Goal: Transaction & Acquisition: Book appointment/travel/reservation

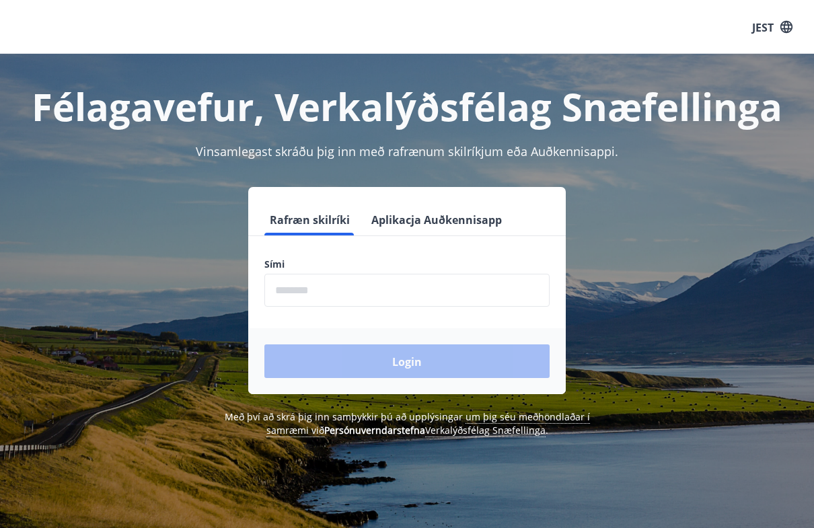
click at [450, 284] on input "phone" at bounding box center [406, 290] width 285 height 33
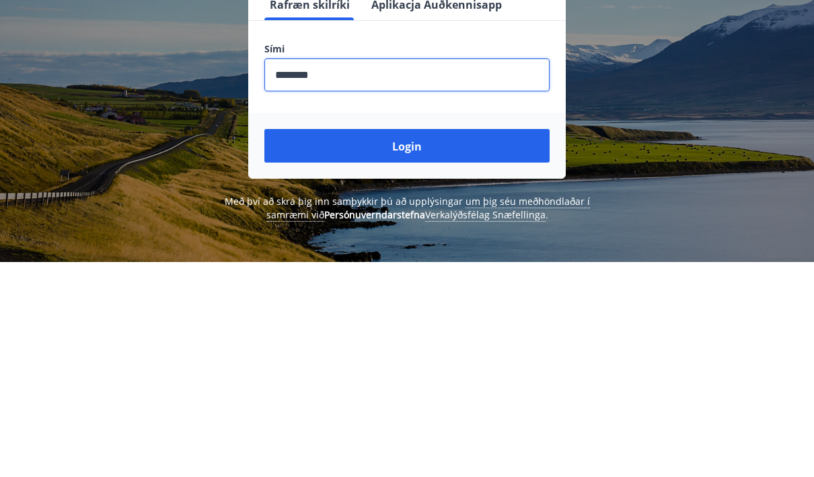
type input "********"
click at [529, 344] on button "Login" at bounding box center [406, 361] width 285 height 34
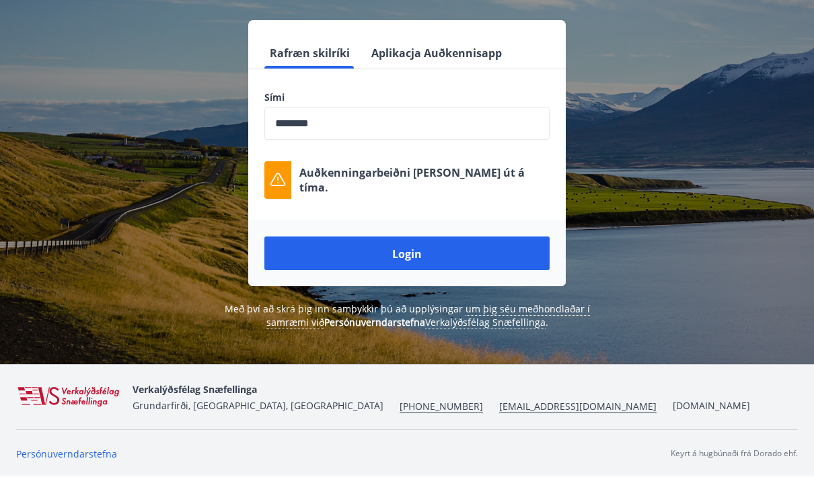
click at [492, 237] on button "Login" at bounding box center [406, 254] width 285 height 34
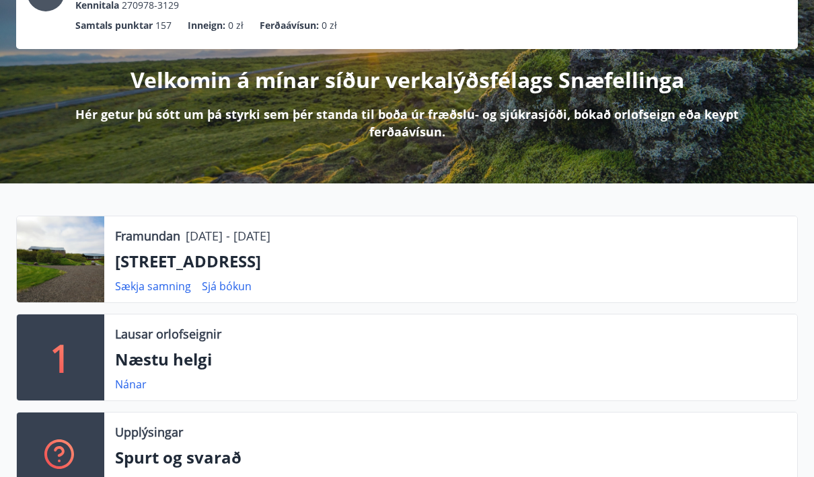
scroll to position [118, 0]
click at [171, 250] on font "[STREET_ADDRESS]" at bounding box center [188, 261] width 146 height 22
click at [52, 243] on div at bounding box center [60, 260] width 87 height 86
click at [58, 253] on div at bounding box center [60, 260] width 87 height 86
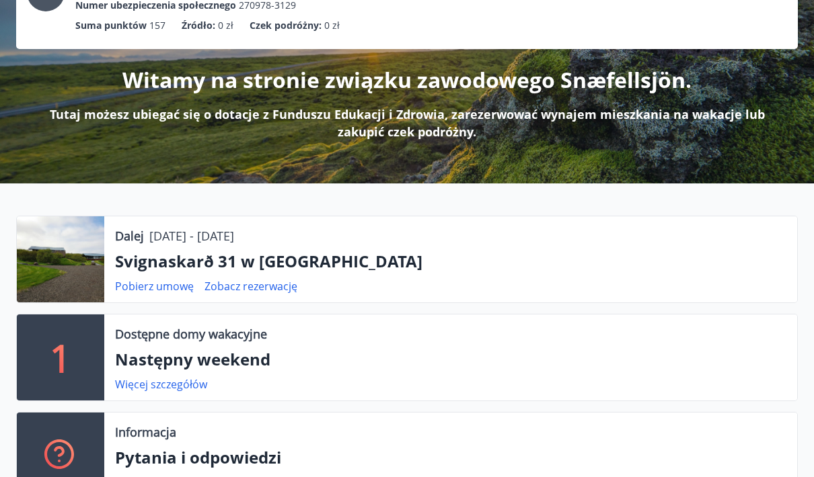
click at [255, 288] on font "Zobacz rezerwację" at bounding box center [250, 286] width 93 height 15
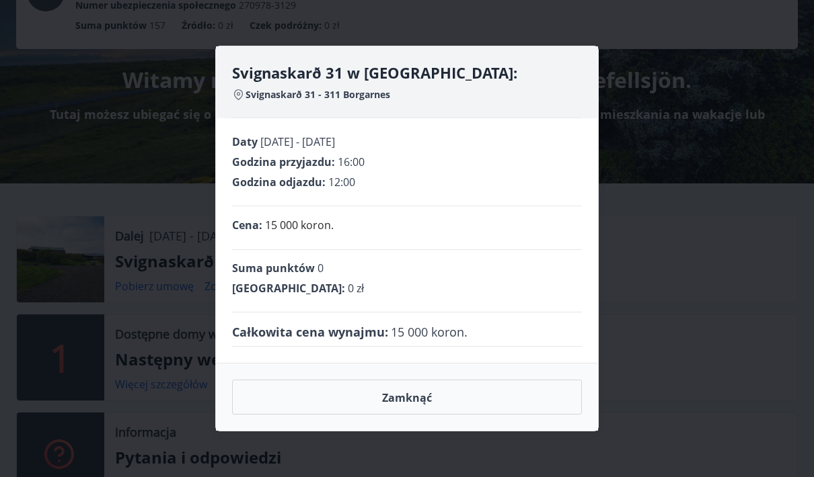
click at [685, 307] on div "Svignaskarð 31 w [GEOGRAPHIC_DATA]: [GEOGRAPHIC_DATA] 31 - 311 [GEOGRAPHIC_DATA…" at bounding box center [407, 238] width 814 height 477
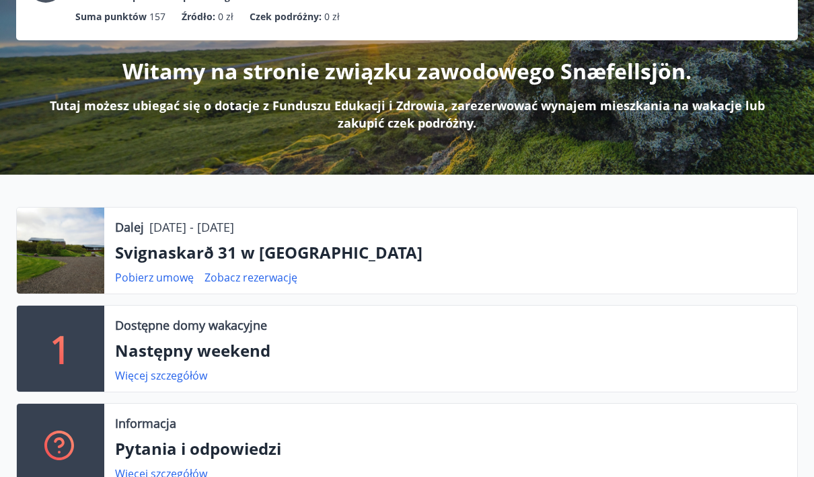
scroll to position [124, 0]
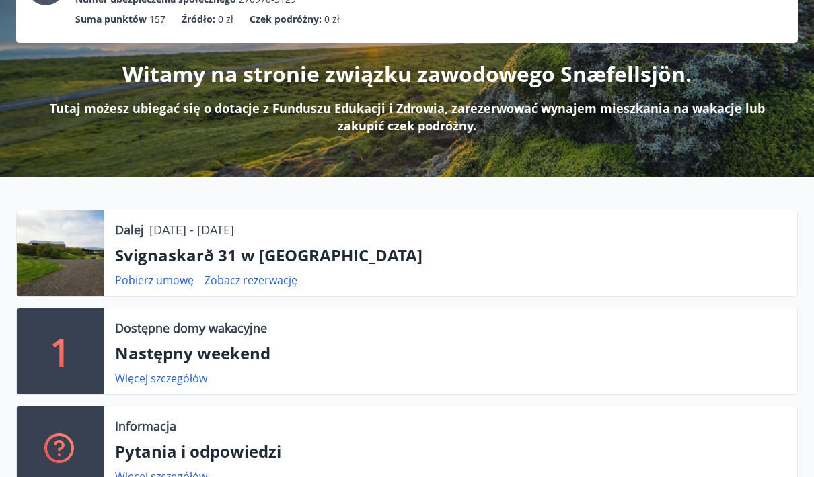
click at [50, 257] on div at bounding box center [60, 253] width 87 height 86
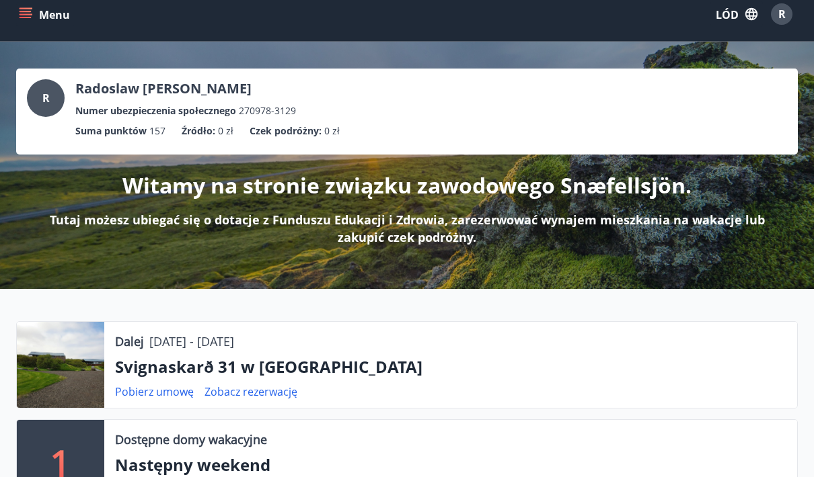
scroll to position [0, 0]
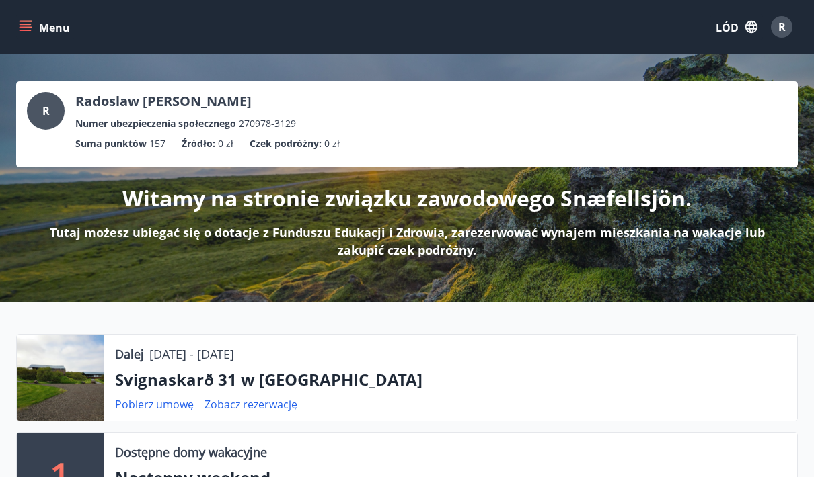
click at [256, 405] on font "Zobacz rezerwację" at bounding box center [250, 404] width 93 height 15
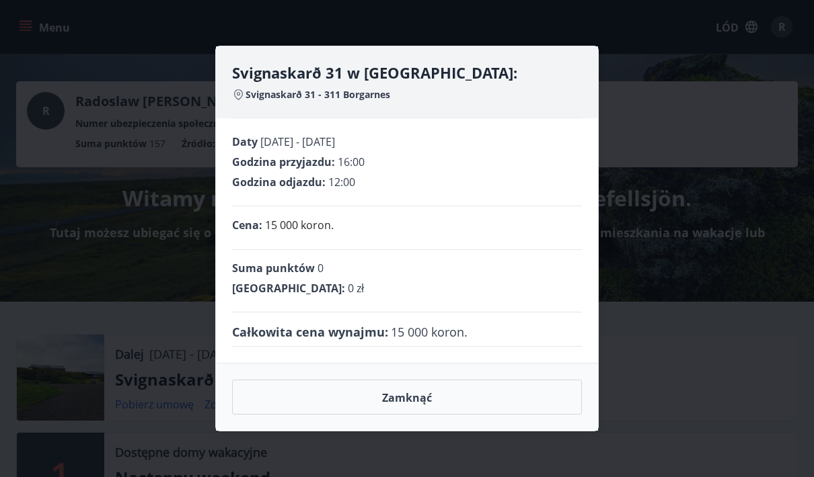
click at [753, 243] on div "Svignaskarð 31 w [GEOGRAPHIC_DATA]: [GEOGRAPHIC_DATA] 31 - 311 [GEOGRAPHIC_DATA…" at bounding box center [407, 238] width 814 height 477
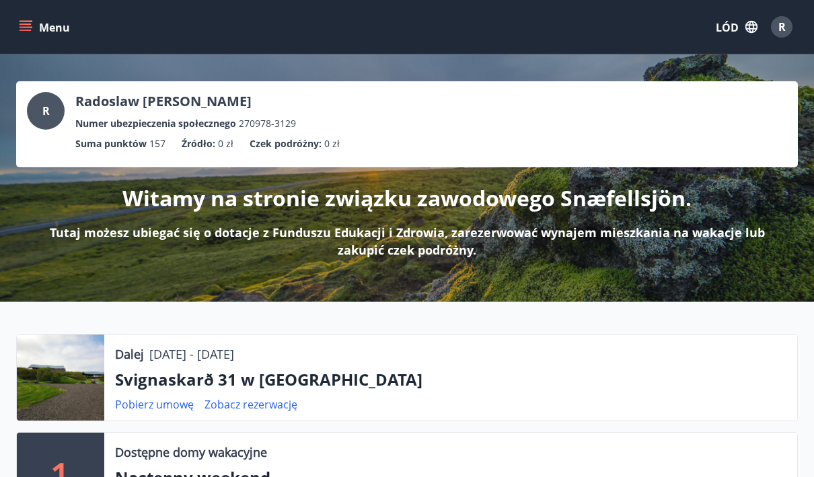
click at [38, 30] on button "Menu" at bounding box center [45, 27] width 59 height 24
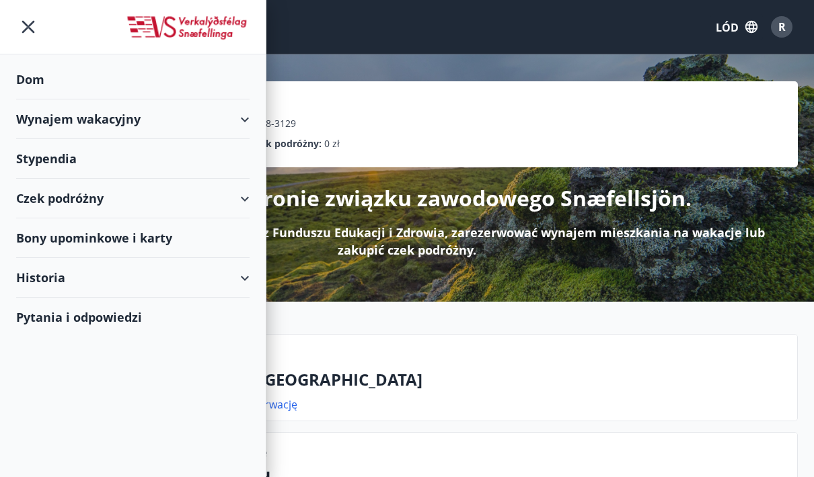
click at [232, 124] on div "Wynajem wakacyjny" at bounding box center [132, 120] width 233 height 40
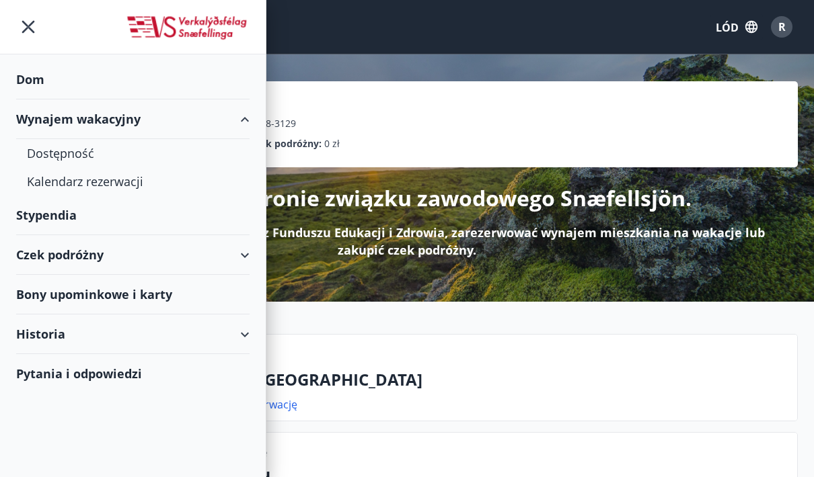
click at [69, 120] on font "Wynajem wakacyjny" at bounding box center [78, 119] width 124 height 16
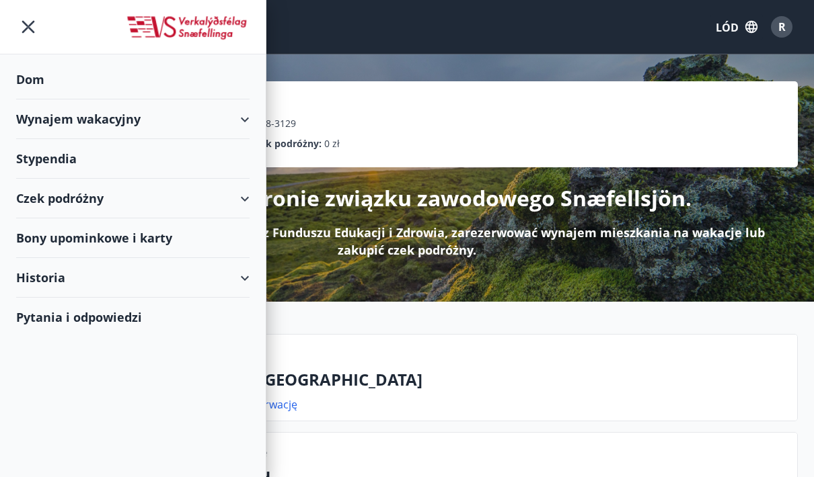
click at [57, 112] on font "Wynajem wakacyjny" at bounding box center [78, 119] width 124 height 16
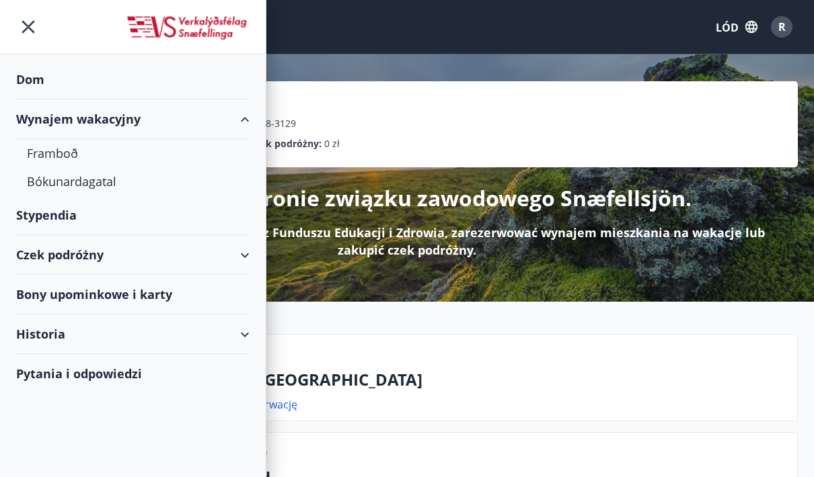
click at [50, 154] on div "Framboð" at bounding box center [133, 153] width 212 height 28
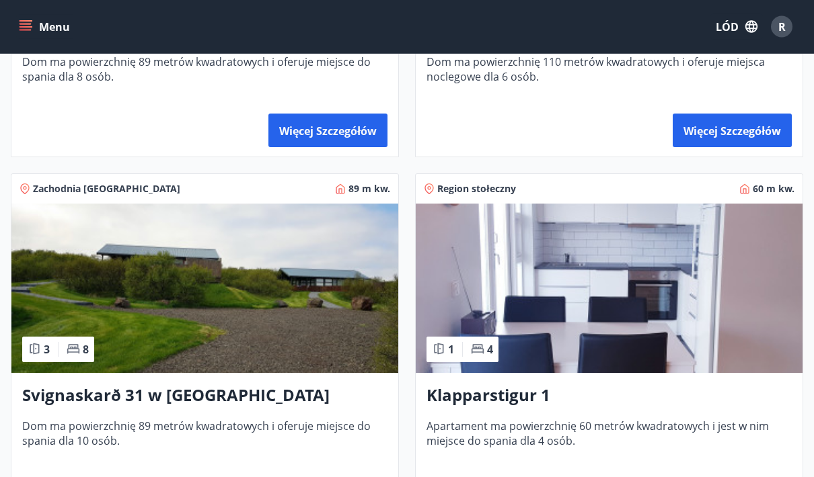
scroll to position [489, 0]
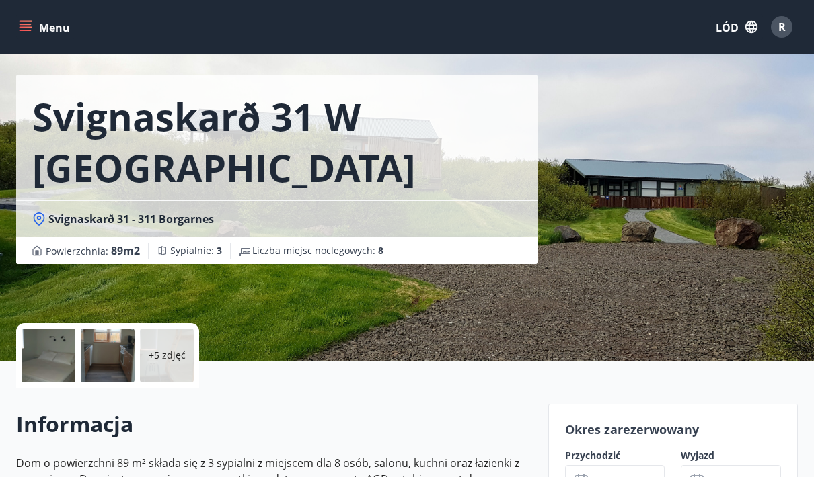
scroll to position [33, 0]
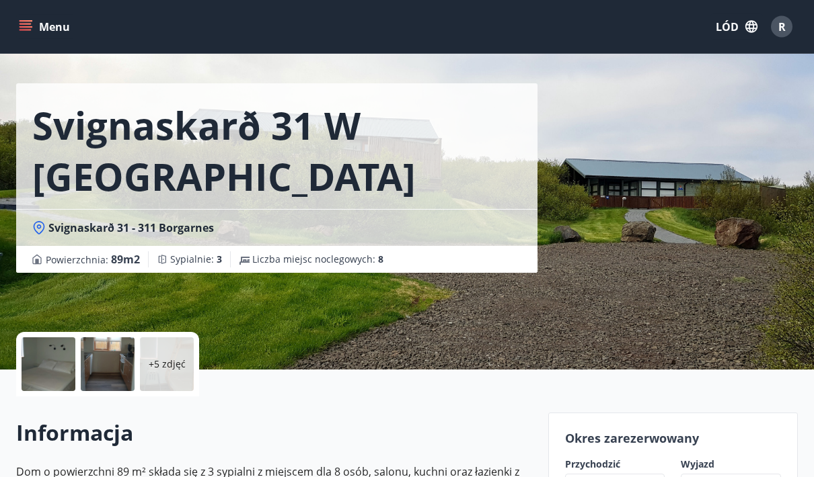
click at [39, 367] on div at bounding box center [49, 365] width 54 height 54
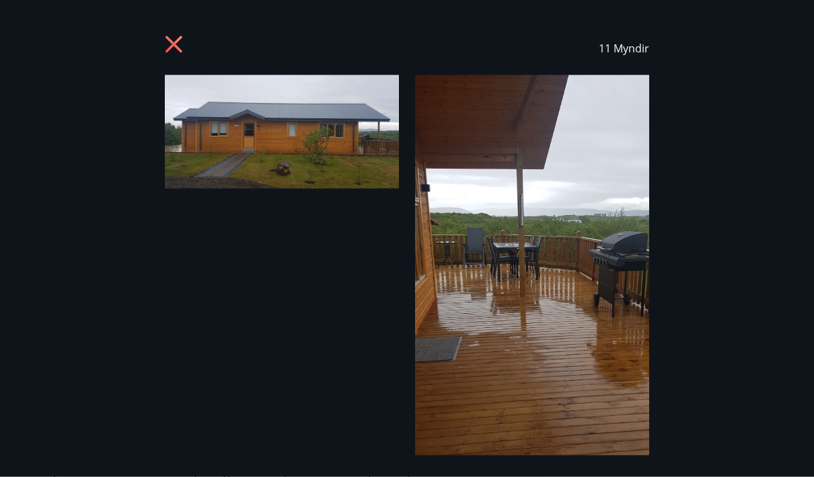
scroll to position [34, 0]
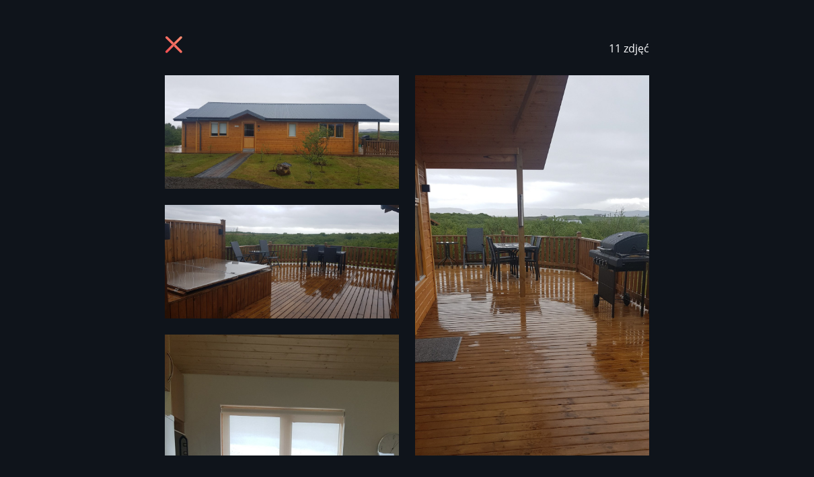
click at [258, 148] on img at bounding box center [282, 132] width 234 height 114
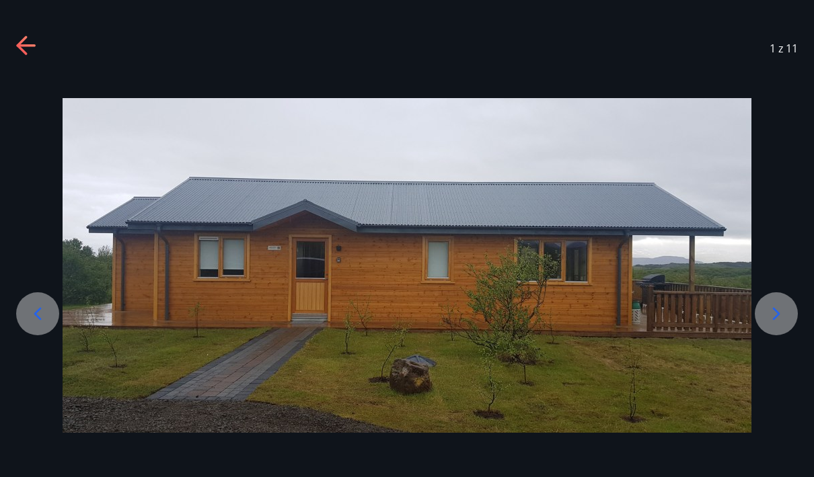
click at [779, 325] on icon at bounding box center [776, 314] width 22 height 22
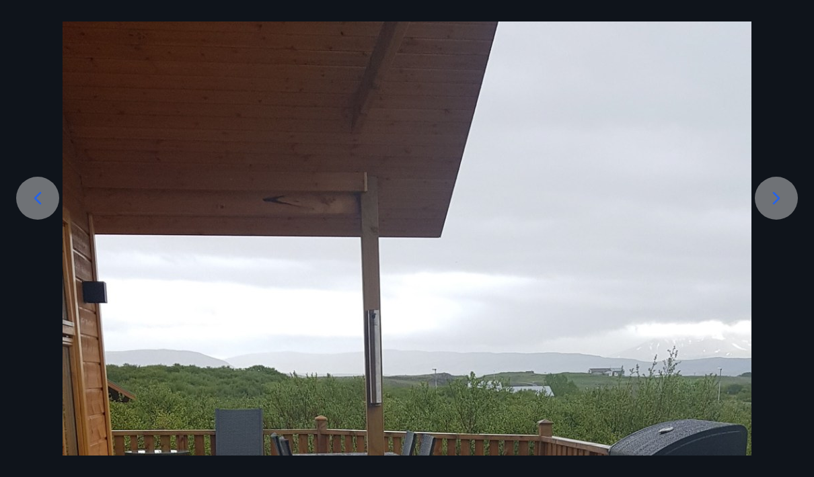
scroll to position [117, 0]
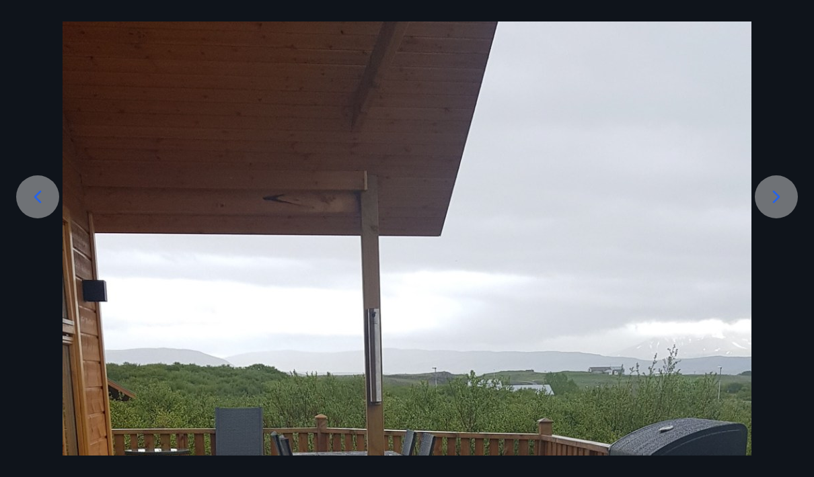
click at [776, 208] on icon at bounding box center [776, 197] width 22 height 22
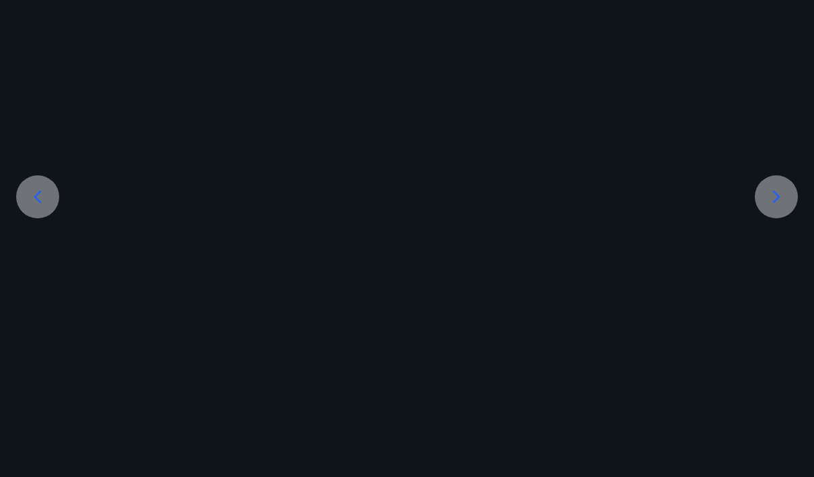
scroll to position [0, 0]
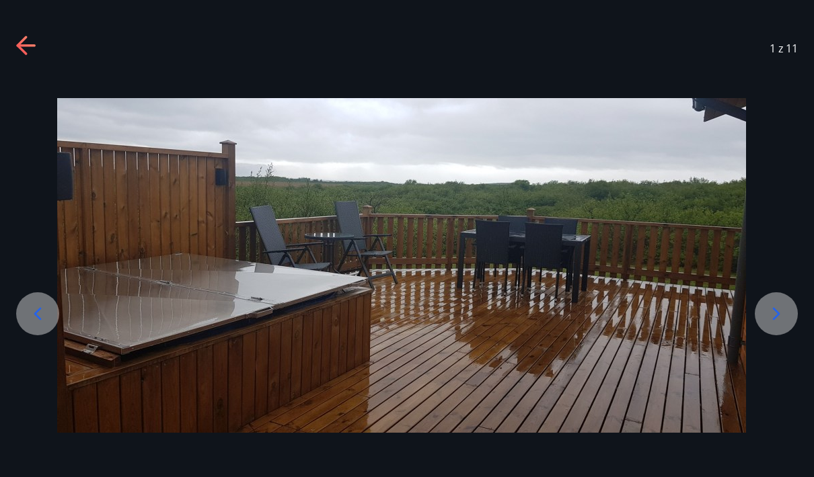
click at [776, 325] on icon at bounding box center [776, 314] width 22 height 22
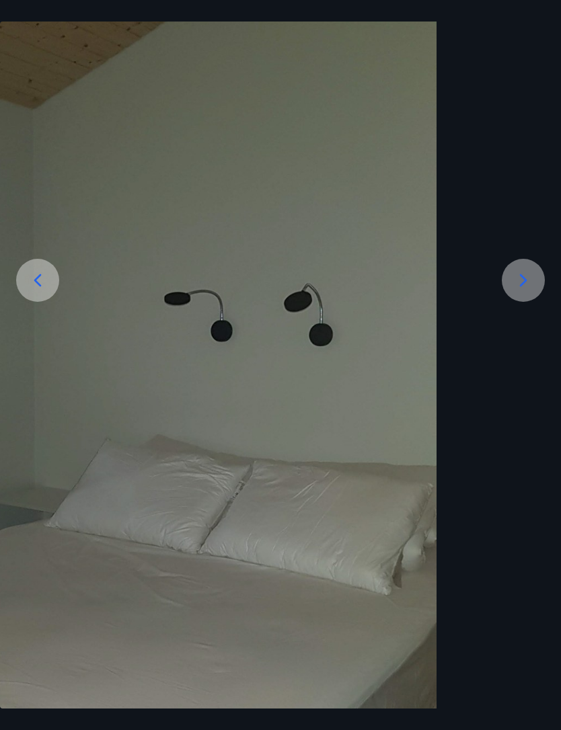
scroll to position [157, 0]
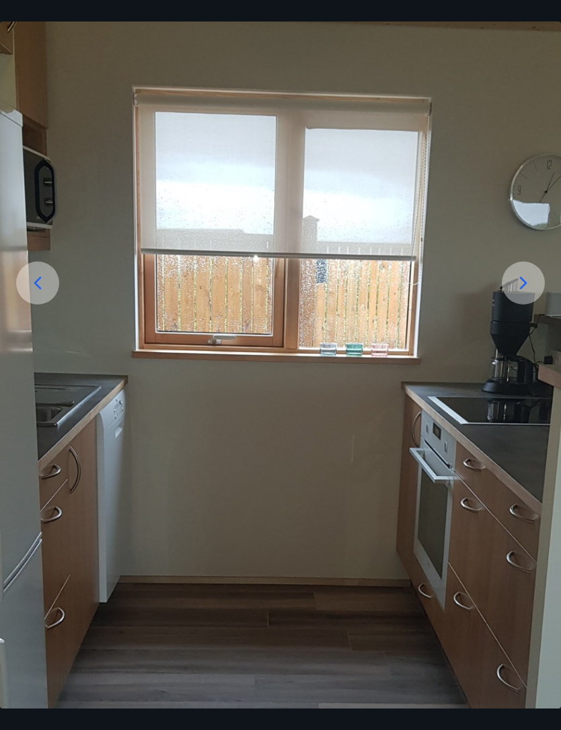
click at [518, 294] on icon at bounding box center [523, 283] width 22 height 22
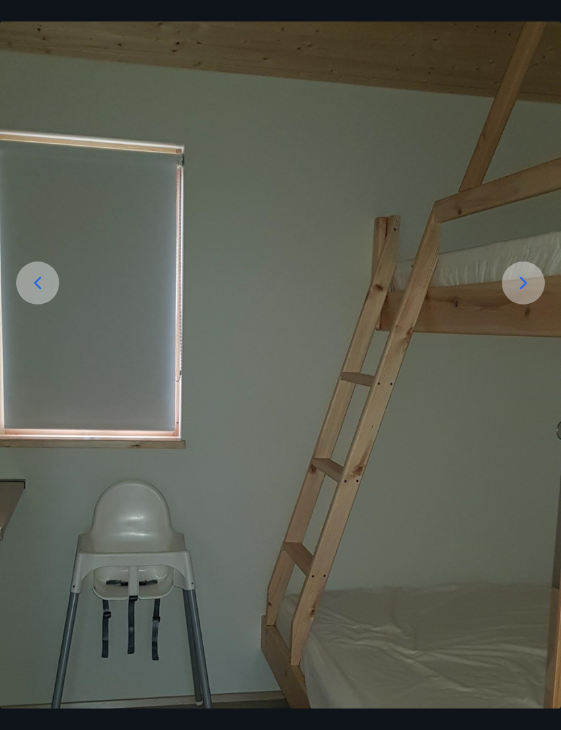
click at [527, 294] on icon at bounding box center [523, 283] width 22 height 22
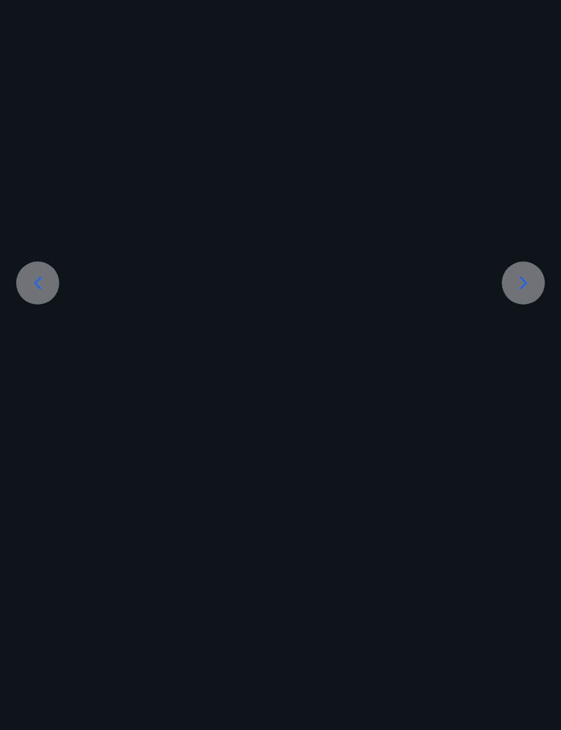
scroll to position [0, 0]
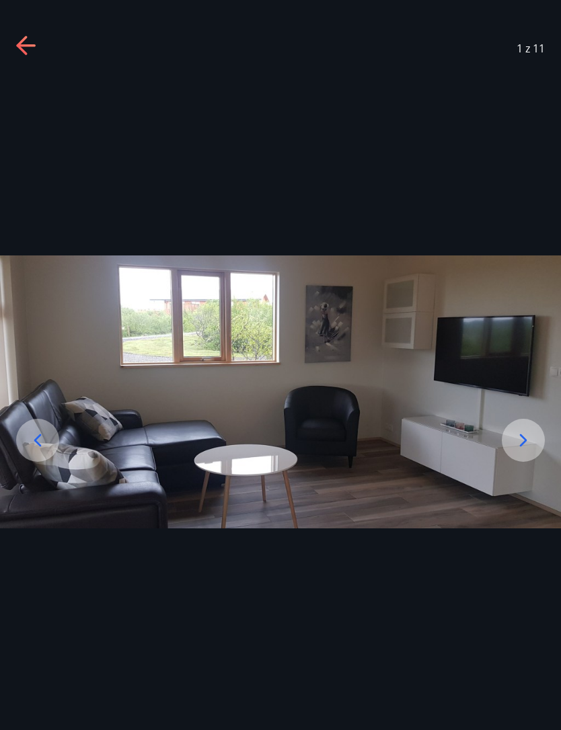
click at [530, 451] on icon at bounding box center [523, 441] width 22 height 22
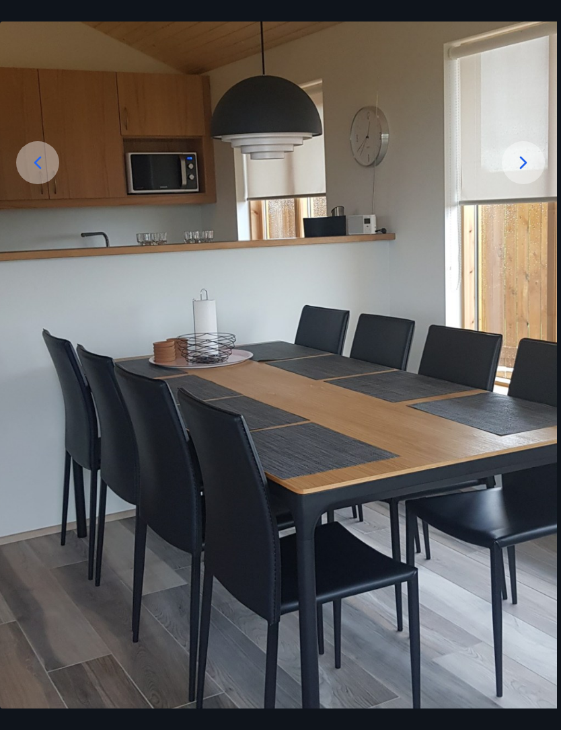
scroll to position [198, 0]
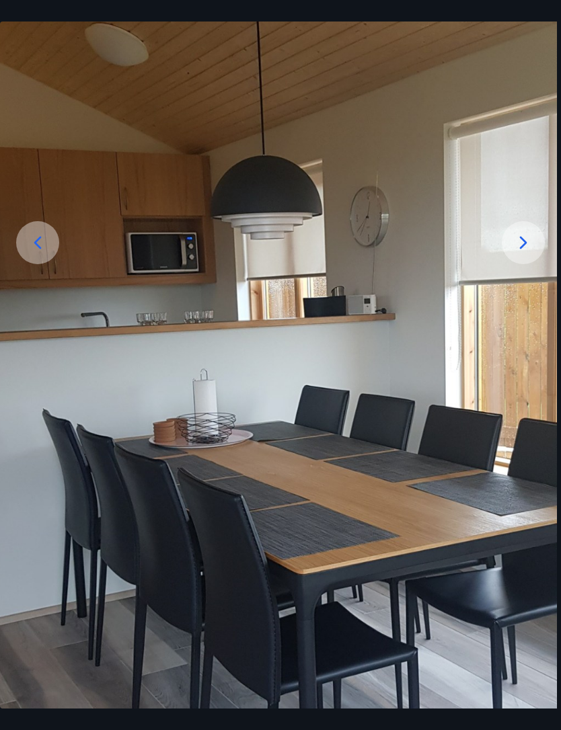
click at [524, 253] on icon at bounding box center [523, 243] width 22 height 22
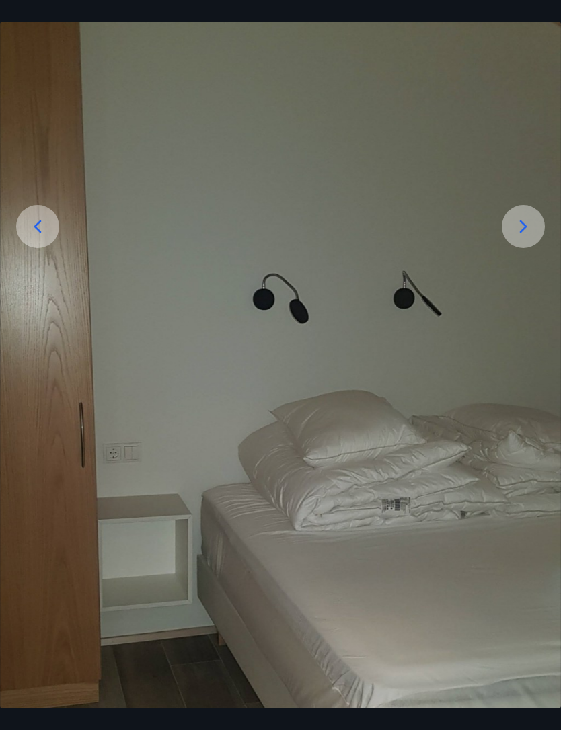
scroll to position [219, 0]
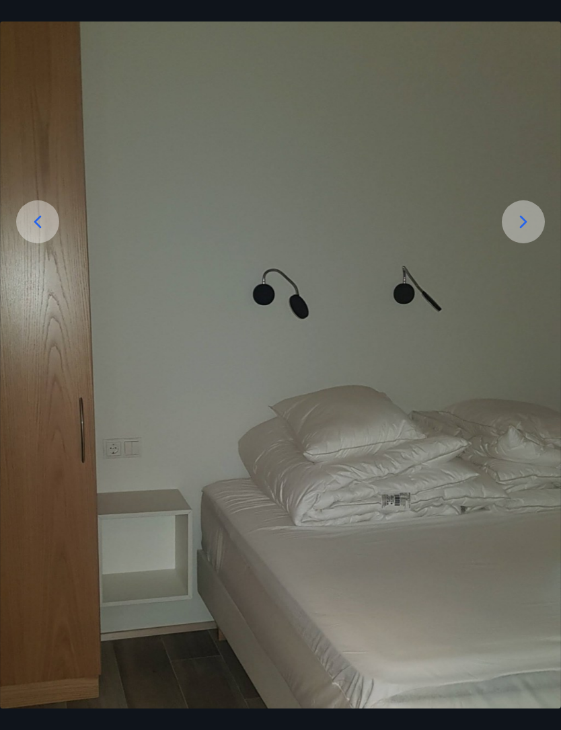
click at [517, 233] on icon at bounding box center [523, 222] width 22 height 22
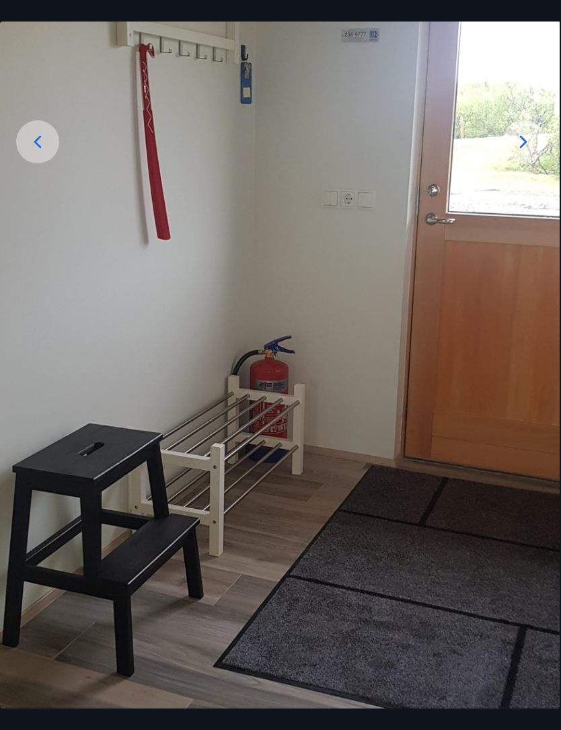
scroll to position [267, 0]
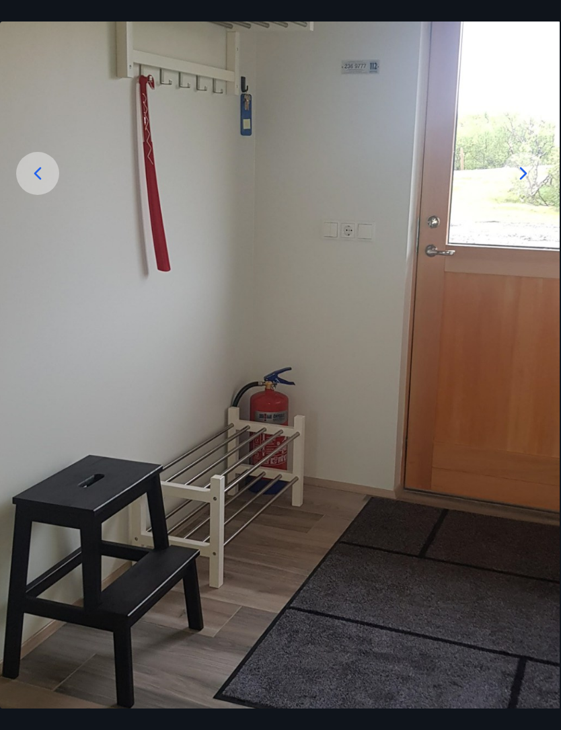
click at [524, 184] on icon at bounding box center [523, 174] width 22 height 22
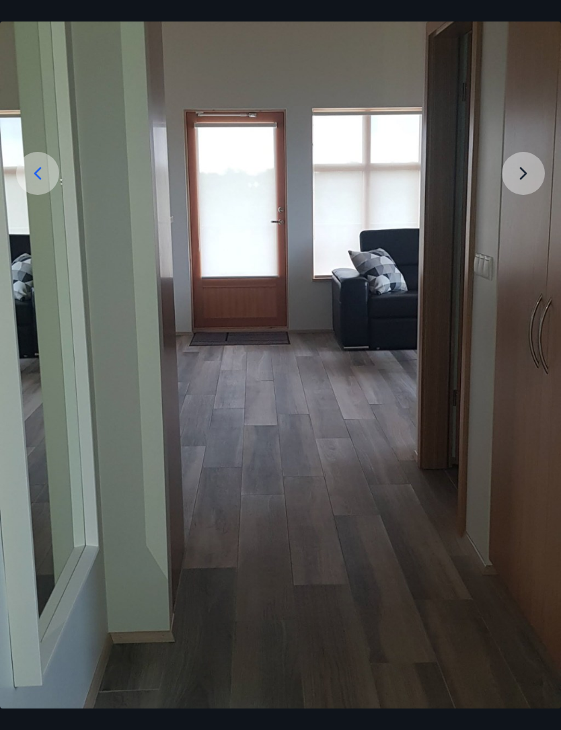
click at [521, 201] on img at bounding box center [280, 385] width 561 height 1154
click at [525, 199] on img at bounding box center [280, 385] width 561 height 1154
click at [527, 194] on img at bounding box center [280, 385] width 561 height 1154
click at [526, 189] on img at bounding box center [280, 385] width 561 height 1154
click at [524, 191] on img at bounding box center [280, 385] width 561 height 1154
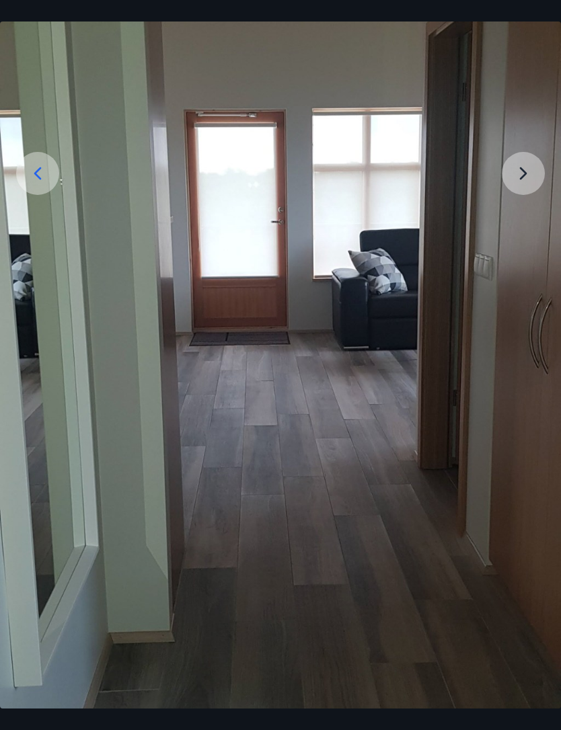
click at [527, 198] on img at bounding box center [280, 385] width 561 height 1154
click at [45, 184] on icon at bounding box center [38, 174] width 22 height 22
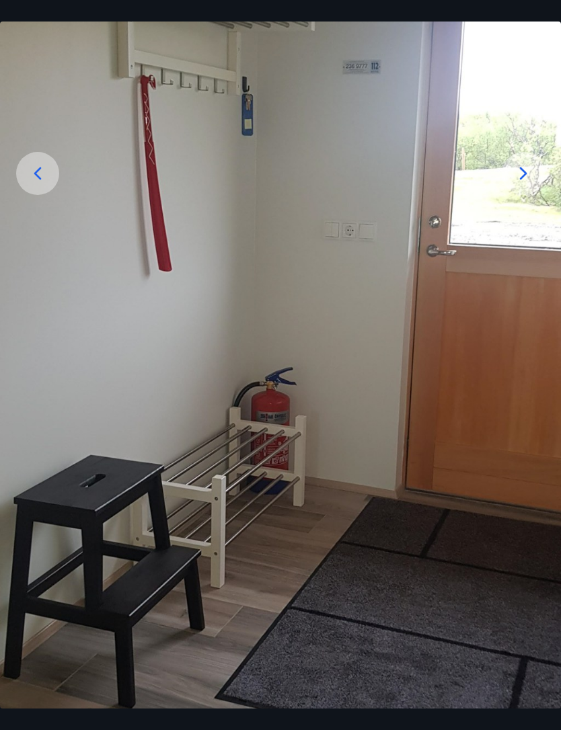
click at [51, 195] on div at bounding box center [37, 173] width 43 height 43
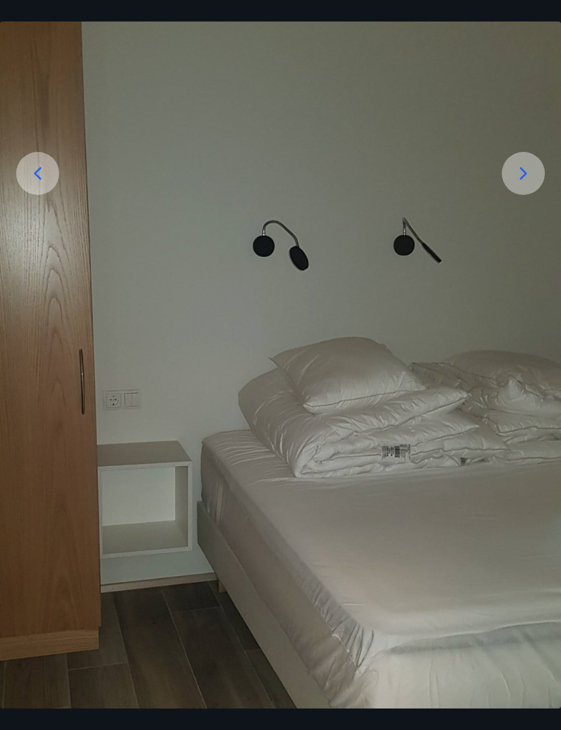
click at [45, 184] on icon at bounding box center [38, 174] width 22 height 22
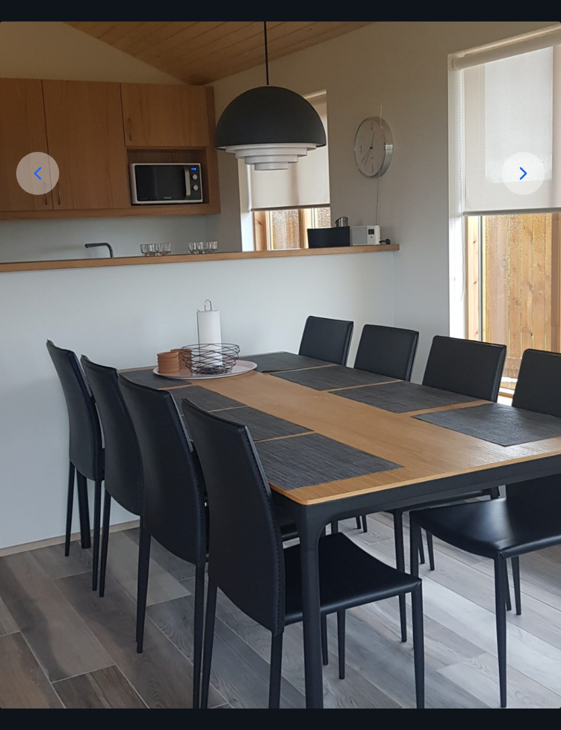
click at [44, 184] on icon at bounding box center [38, 174] width 22 height 22
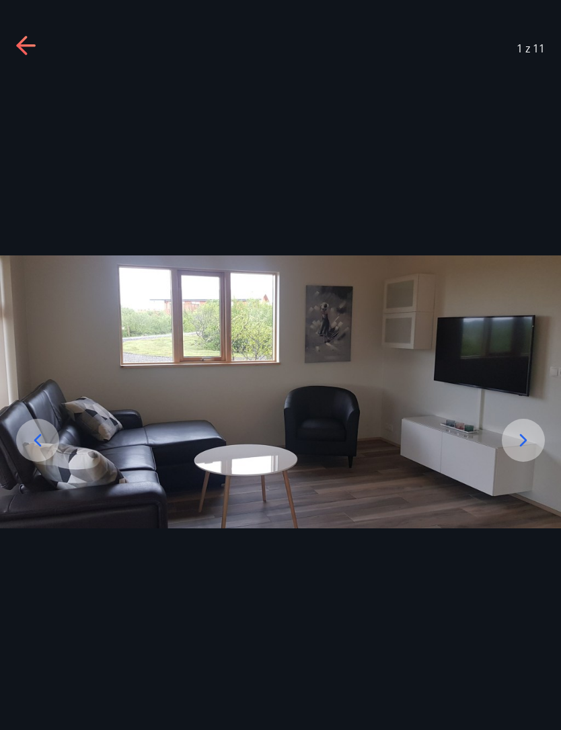
scroll to position [0, 0]
click at [43, 206] on div at bounding box center [280, 391] width 561 height 633
click at [34, 17] on div "1 z 11" at bounding box center [280, 365] width 561 height 730
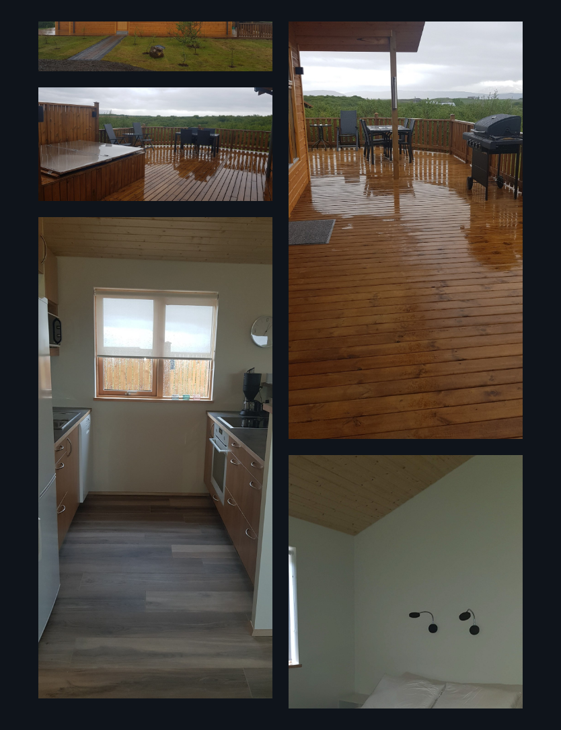
scroll to position [118, 0]
click at [85, 145] on img at bounding box center [155, 144] width 234 height 114
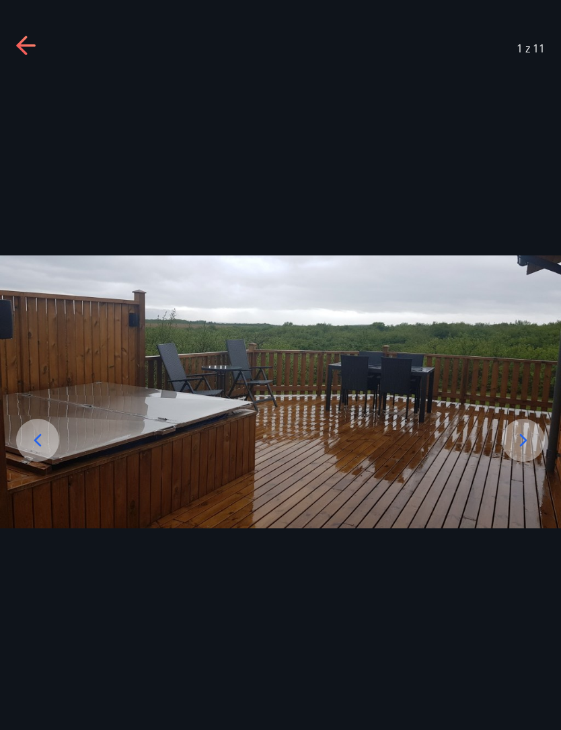
click at [25, 45] on icon at bounding box center [25, 45] width 19 height 3
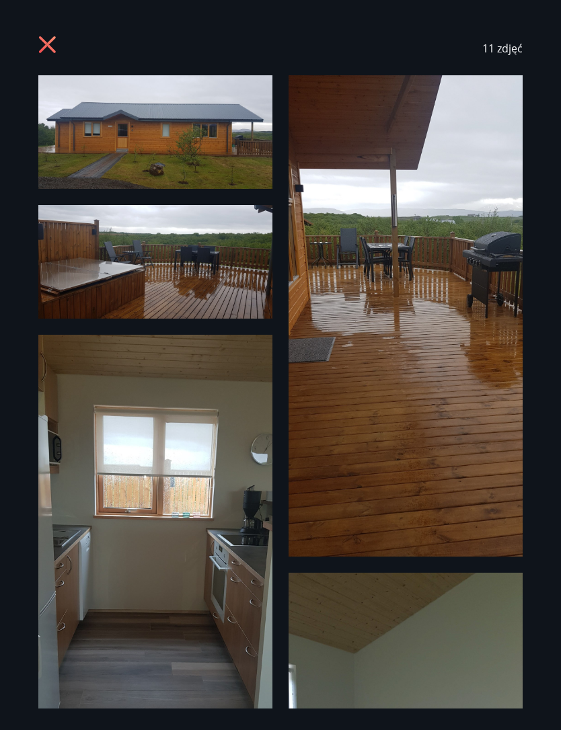
scroll to position [0, 0]
click at [54, 47] on icon at bounding box center [49, 47] width 22 height 22
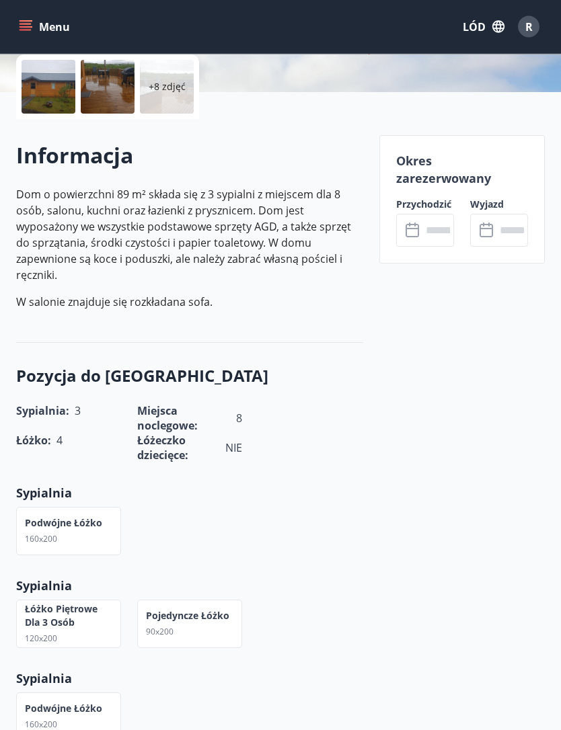
scroll to position [308, 0]
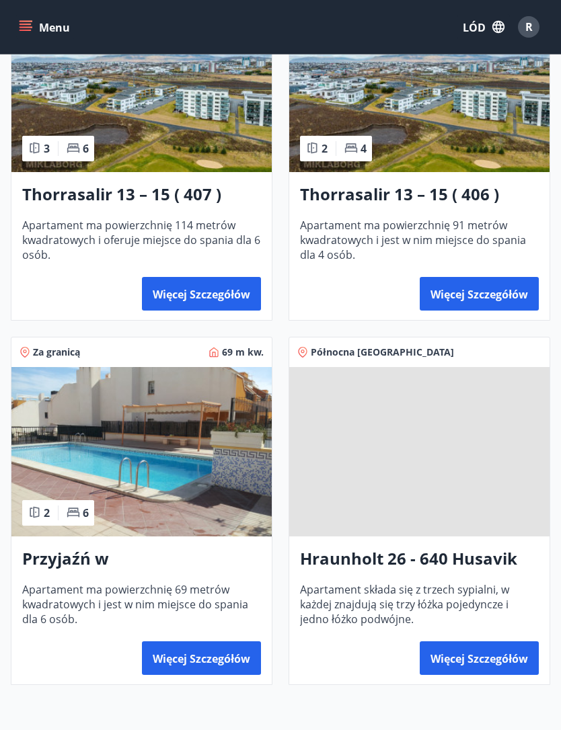
scroll to position [1450, 0]
click at [492, 477] on font "Hraunholt 26 - 640 Husavik" at bounding box center [408, 559] width 217 height 22
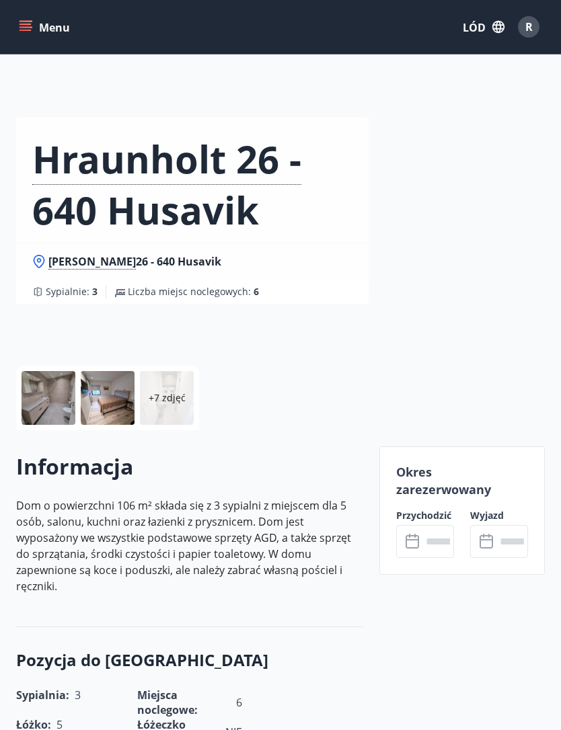
click at [44, 397] on div at bounding box center [49, 398] width 54 height 54
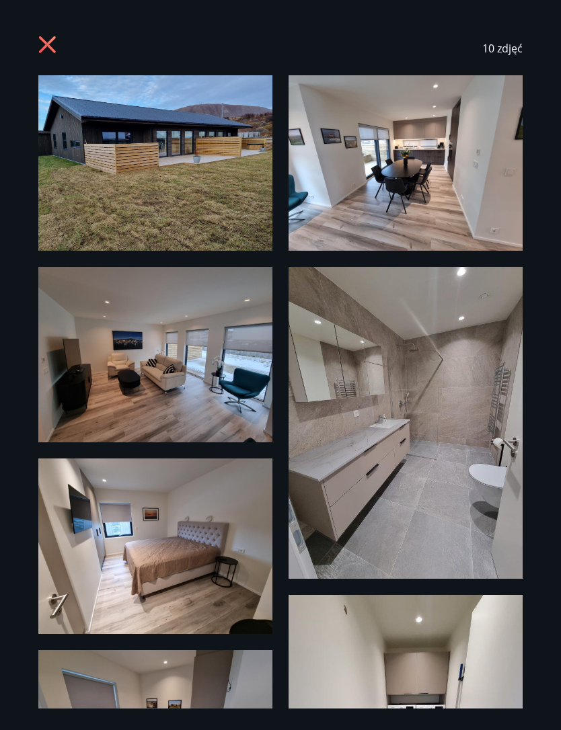
click at [46, 97] on img at bounding box center [155, 162] width 234 height 175
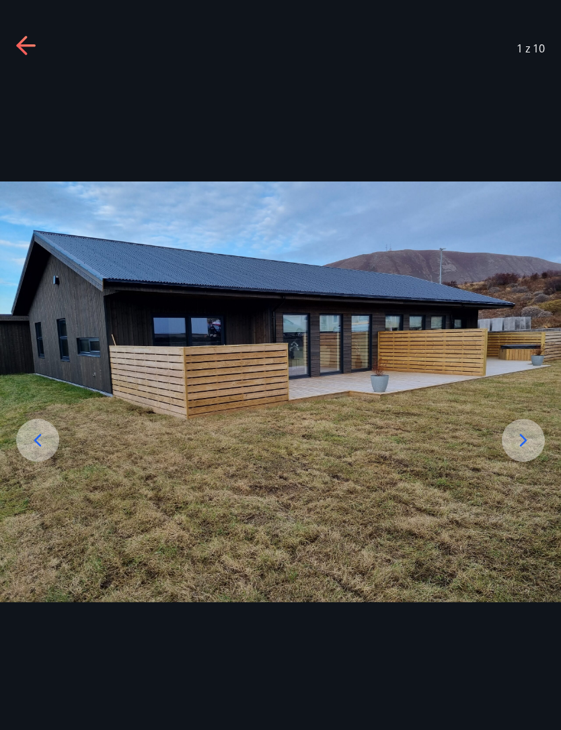
click at [20, 100] on div at bounding box center [280, 391] width 561 height 633
click at [22, 100] on div at bounding box center [280, 391] width 561 height 633
click at [22, 97] on div at bounding box center [280, 391] width 561 height 633
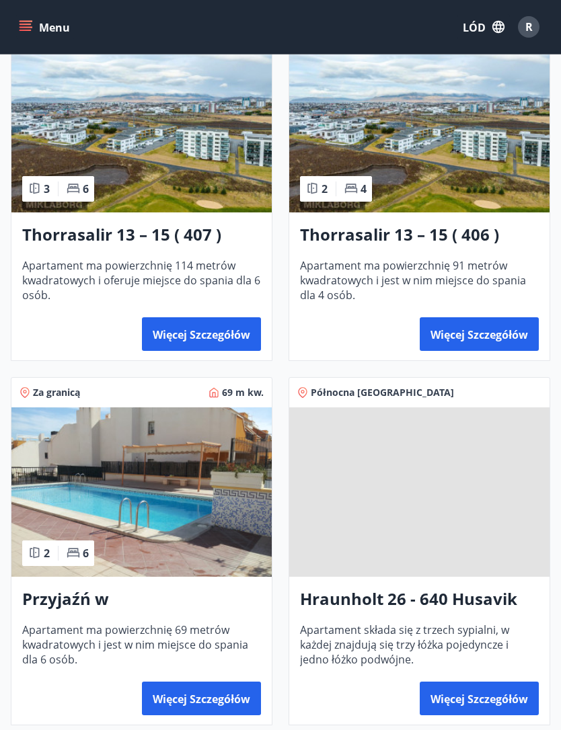
scroll to position [1530, 0]
